Goal: Transaction & Acquisition: Subscribe to service/newsletter

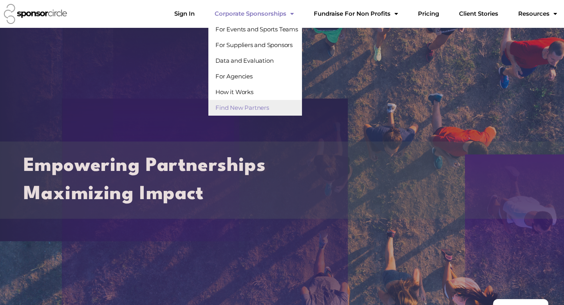
click at [291, 107] on link "Find New Partners" at bounding box center [255, 108] width 94 height 16
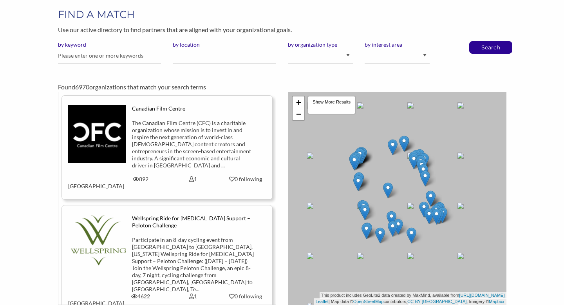
scroll to position [44, 0]
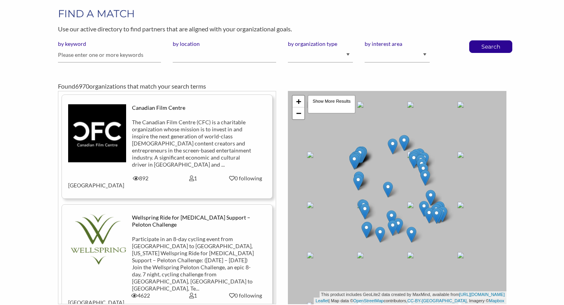
click at [105, 128] on img at bounding box center [97, 133] width 58 height 58
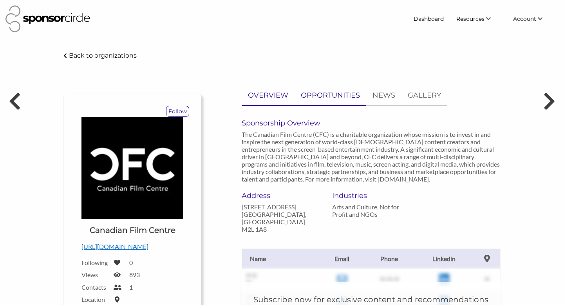
click at [348, 94] on p "OPPORTUNITIES" at bounding box center [330, 95] width 59 height 11
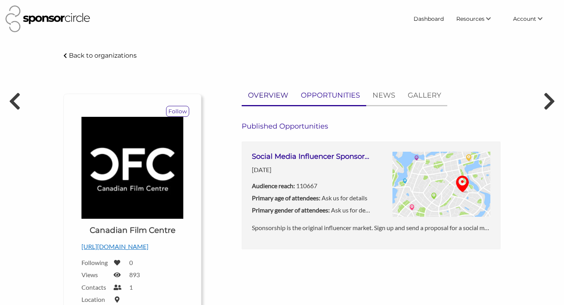
click at [265, 96] on p "OVERVIEW" at bounding box center [268, 95] width 40 height 11
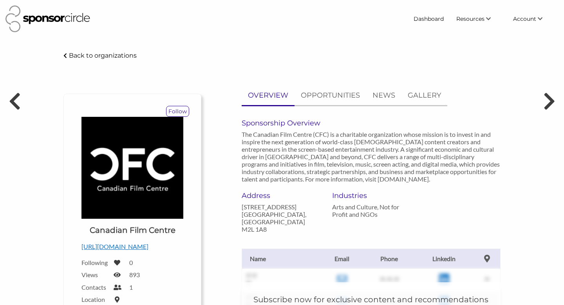
scroll to position [155, 0]
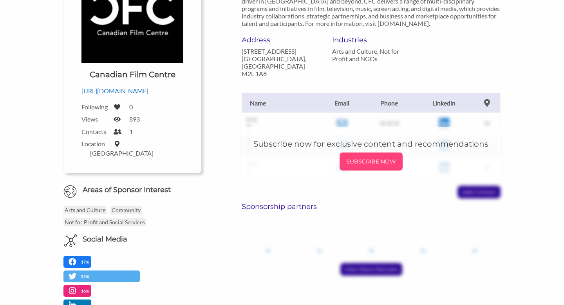
click at [380, 162] on p "SUBSCRIBE NOW" at bounding box center [371, 161] width 57 height 12
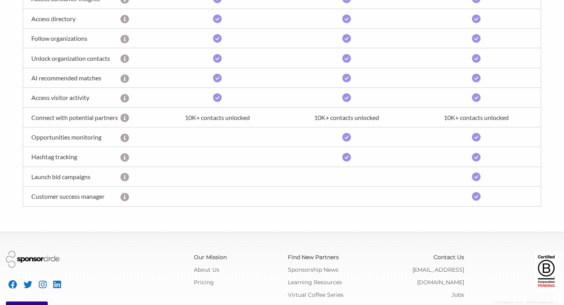
scroll to position [346, 0]
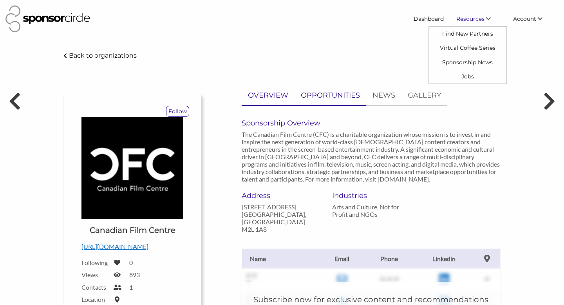
click at [344, 91] on p "OPPORTUNITIES" at bounding box center [330, 95] width 59 height 11
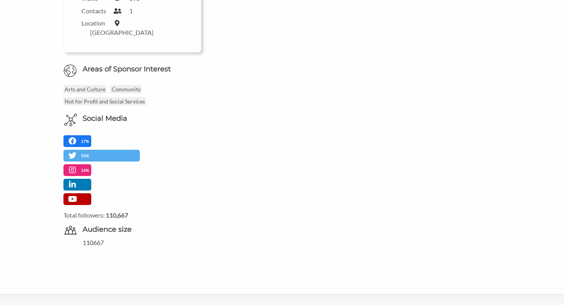
scroll to position [295, 0]
